Goal: Task Accomplishment & Management: Use online tool/utility

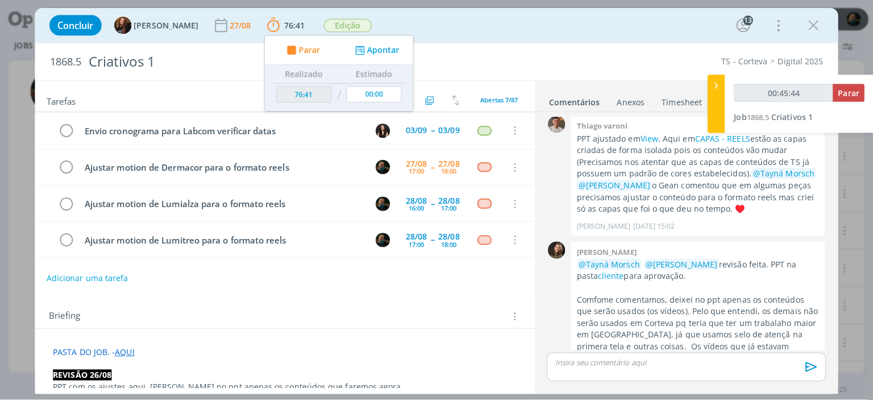
scroll to position [1666, 0]
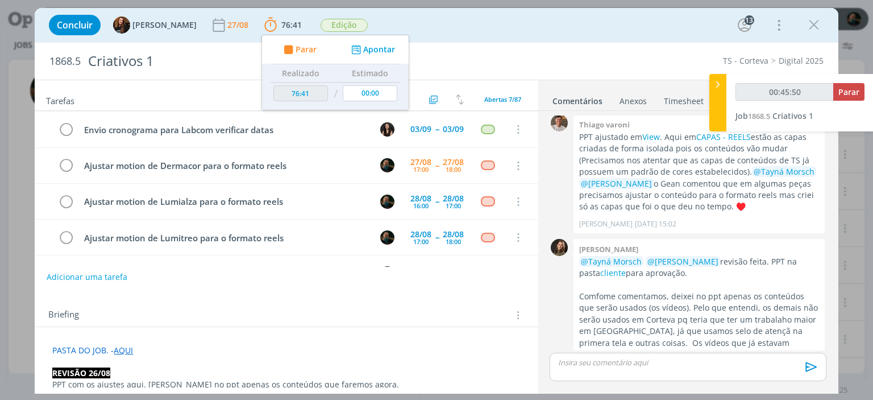
click at [123, 349] on link "AQUI" at bounding box center [123, 349] width 19 height 11
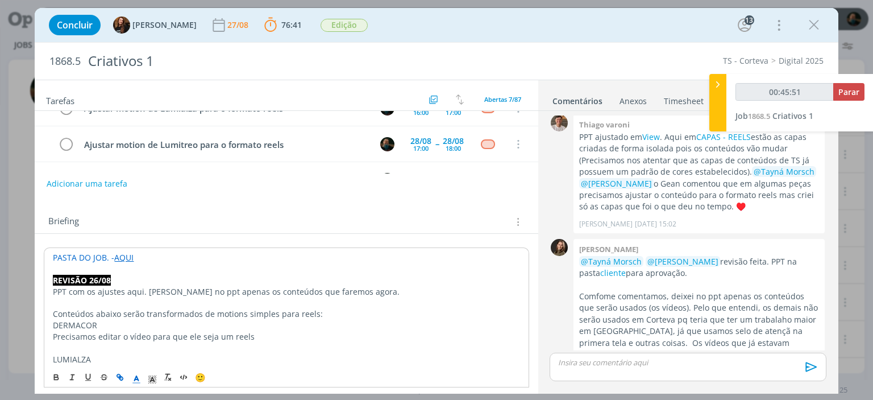
scroll to position [114, 0]
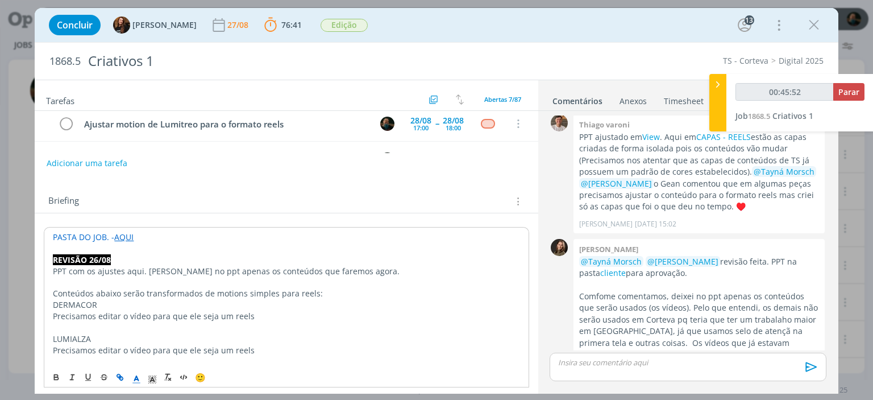
click at [125, 239] on link "AQUI" at bounding box center [123, 236] width 19 height 11
click at [120, 232] on link "AQUI" at bounding box center [123, 236] width 19 height 11
click at [123, 259] on link "[URL][DOMAIN_NAME]" at bounding box center [127, 258] width 86 height 15
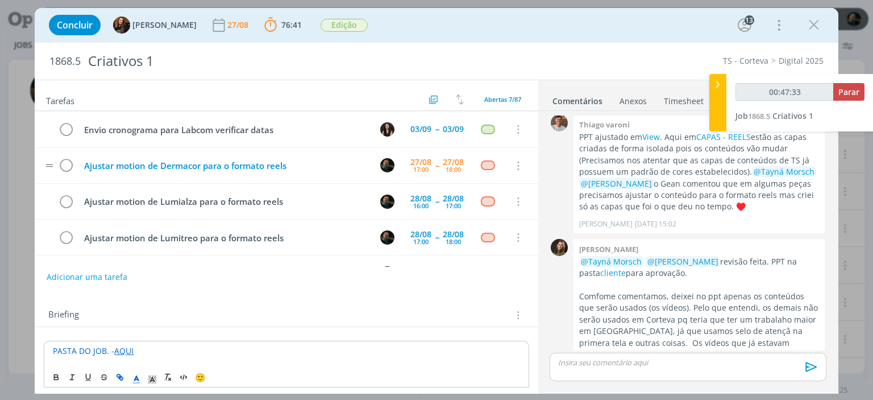
scroll to position [0, 0]
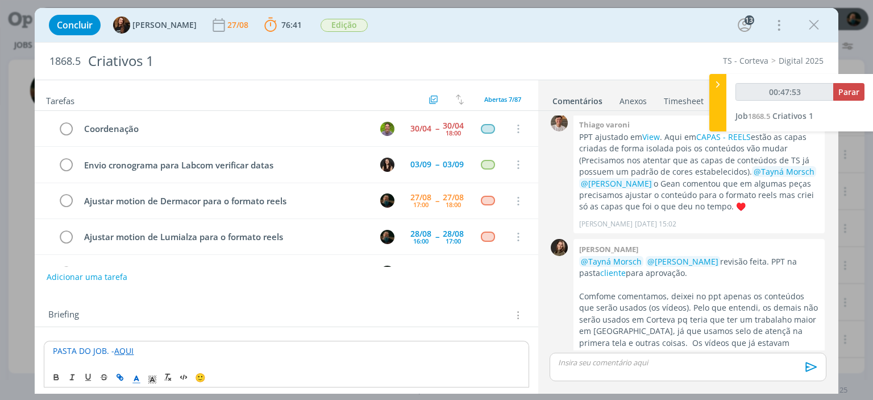
click at [621, 365] on p "dialog" at bounding box center [688, 362] width 258 height 10
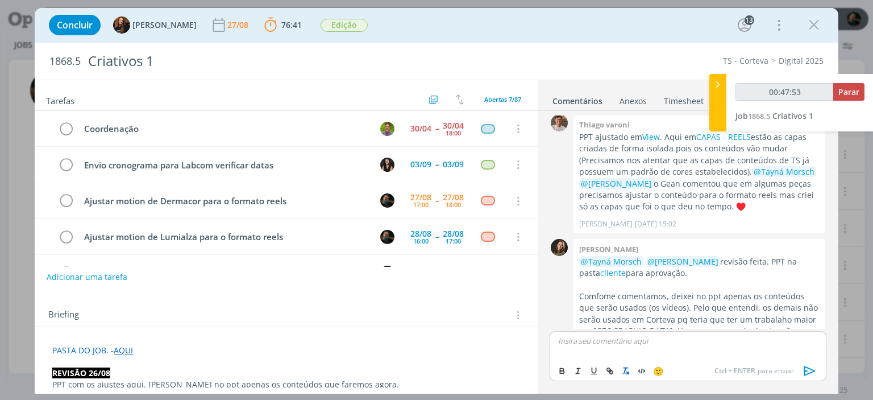
scroll to position [1687, 0]
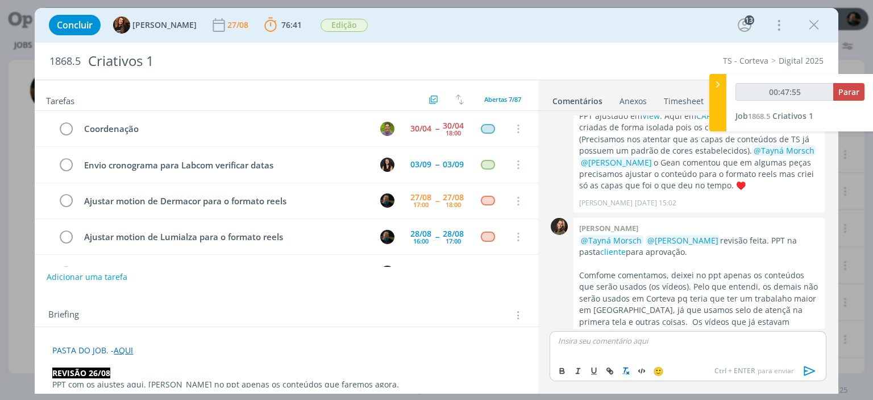
type input "00:47:56"
click at [809, 372] on icon "dialog" at bounding box center [809, 370] width 17 height 17
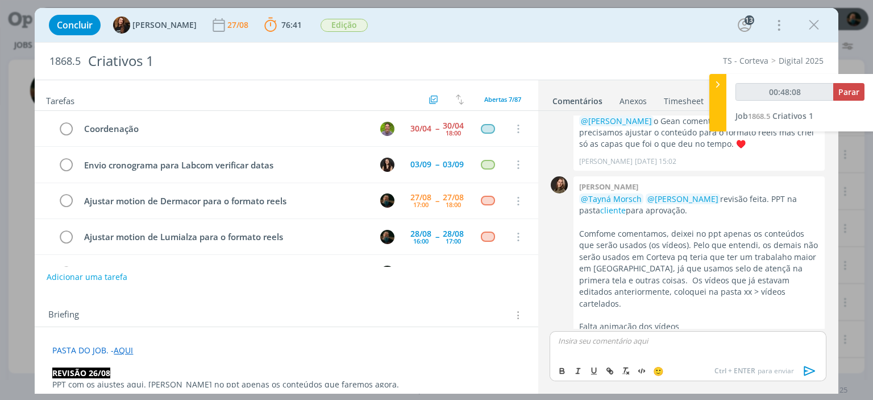
scroll to position [1730, 0]
type input "00:48:10"
click at [850, 93] on span "Parar" at bounding box center [848, 91] width 21 height 11
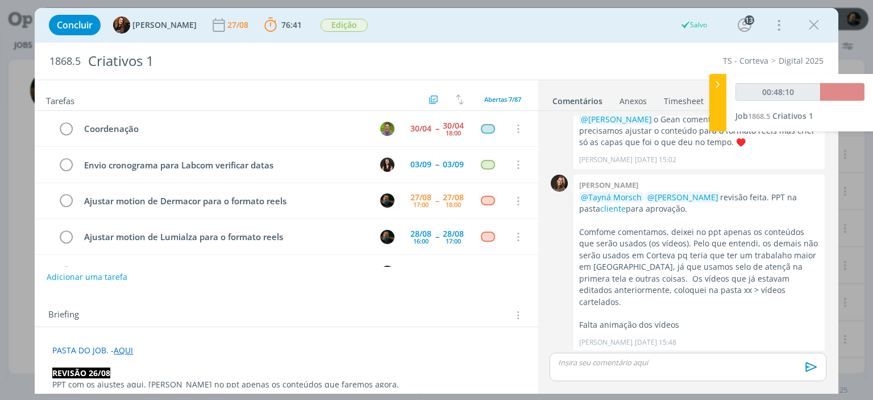
scroll to position [1709, 0]
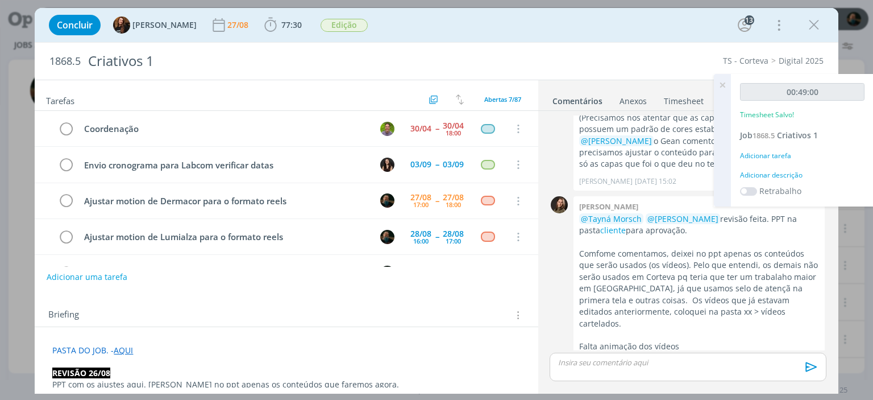
click at [792, 174] on div "Adicionar descrição" at bounding box center [802, 175] width 124 height 10
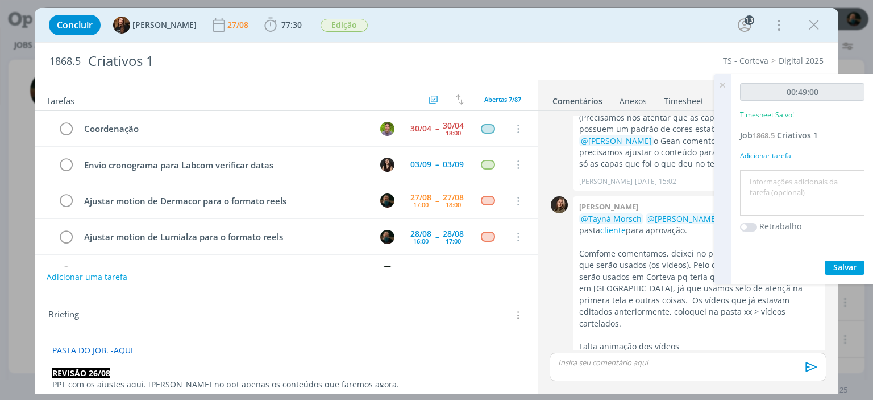
click at [789, 181] on textarea at bounding box center [802, 193] width 119 height 40
type textarea "adaptação para reels"
click at [840, 267] on span "Salvar" at bounding box center [844, 266] width 23 height 11
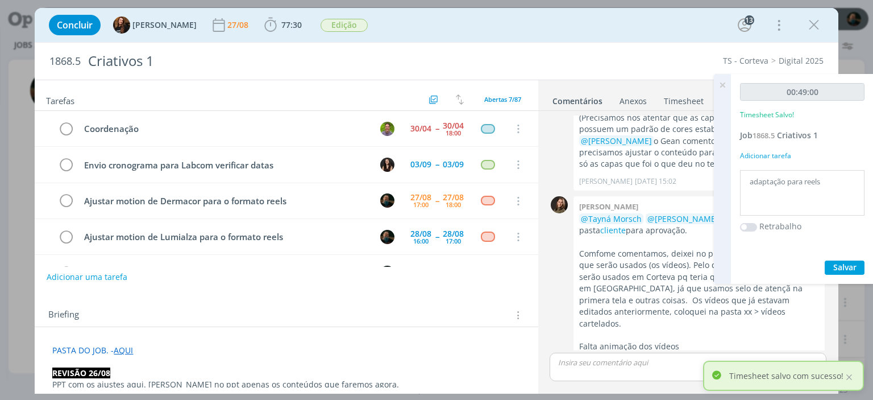
click at [722, 85] on icon at bounding box center [722, 85] width 20 height 22
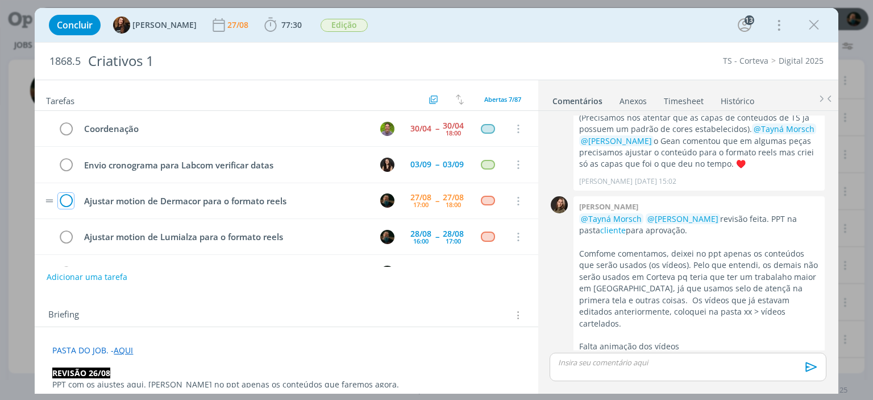
click at [65, 198] on icon "dialog" at bounding box center [66, 201] width 16 height 17
click at [814, 29] on icon "dialog" at bounding box center [813, 24] width 17 height 17
